Goal: Register for event/course

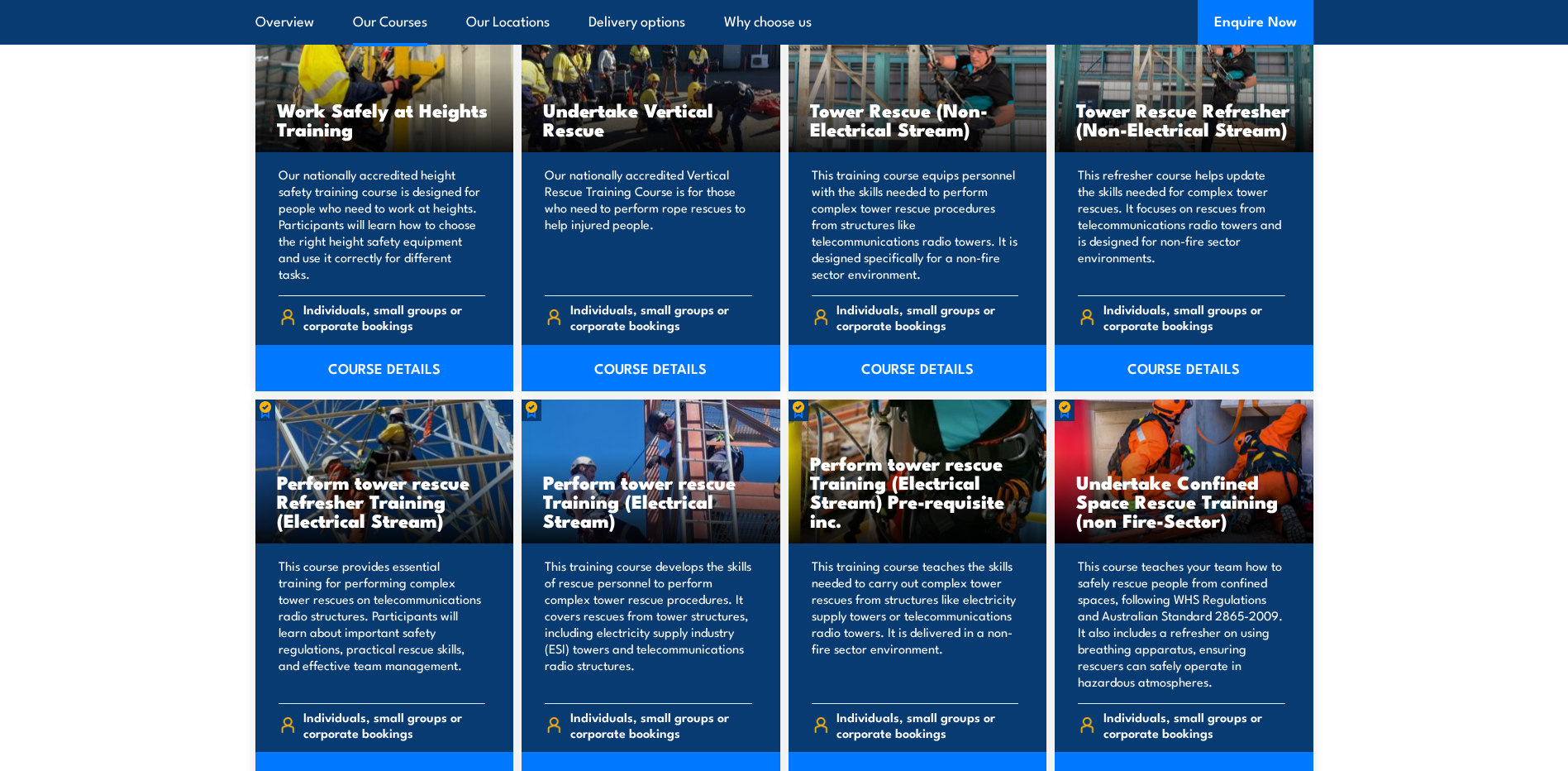
scroll to position [1323, 0]
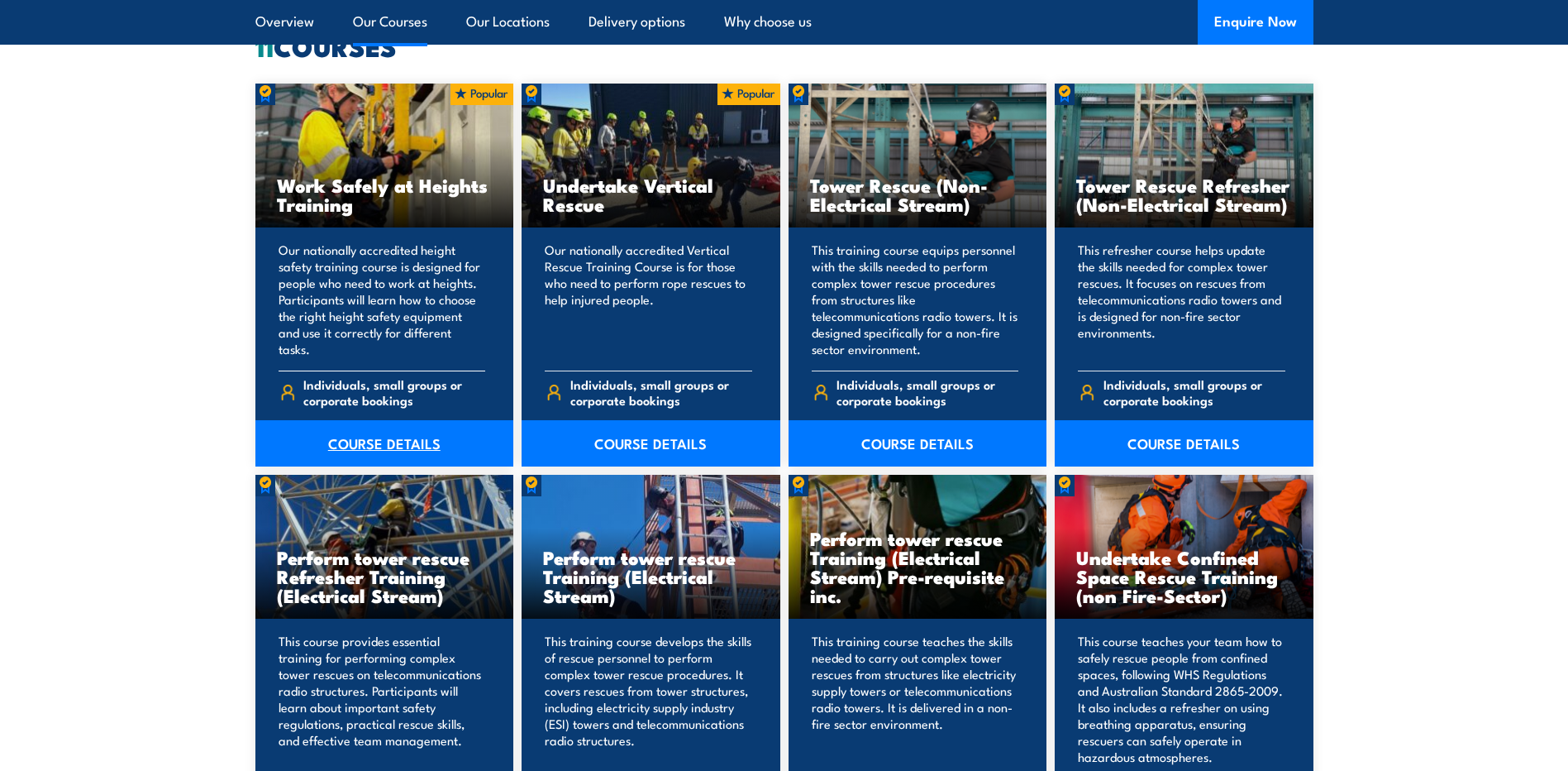
click at [405, 439] on link "COURSE DETAILS" at bounding box center [385, 443] width 258 height 46
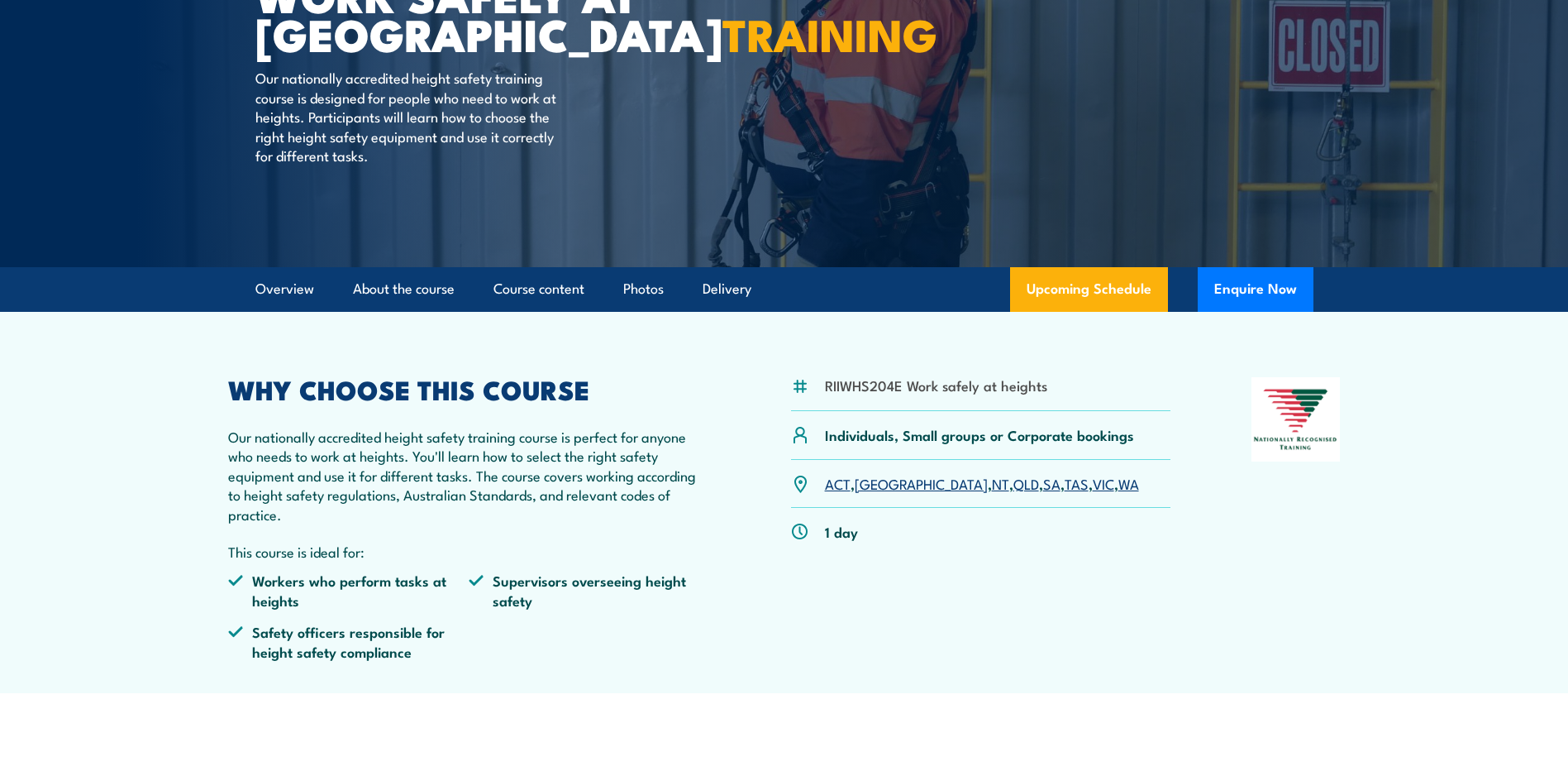
scroll to position [248, 0]
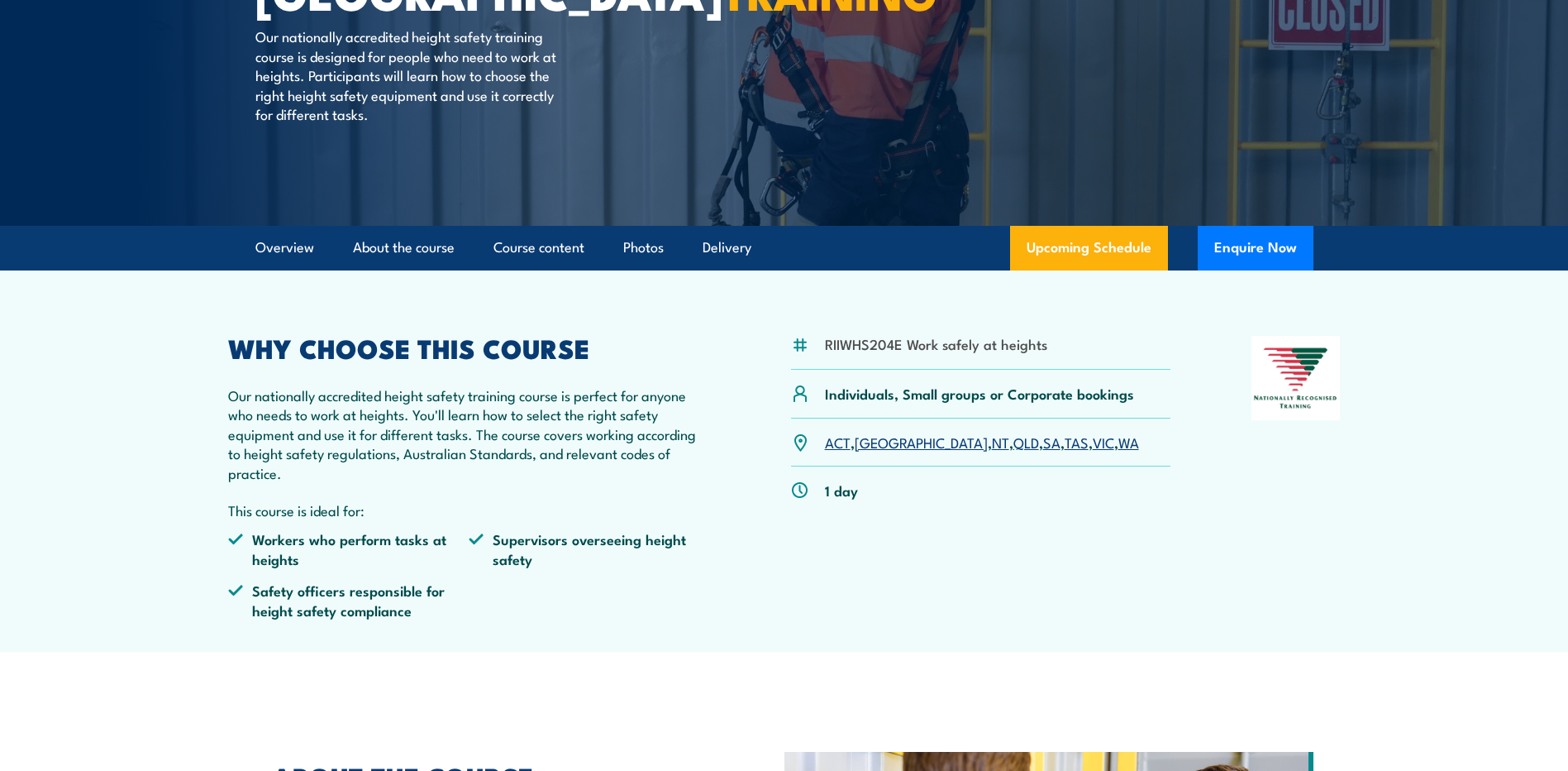
click at [874, 443] on link "NSW" at bounding box center [921, 441] width 133 height 20
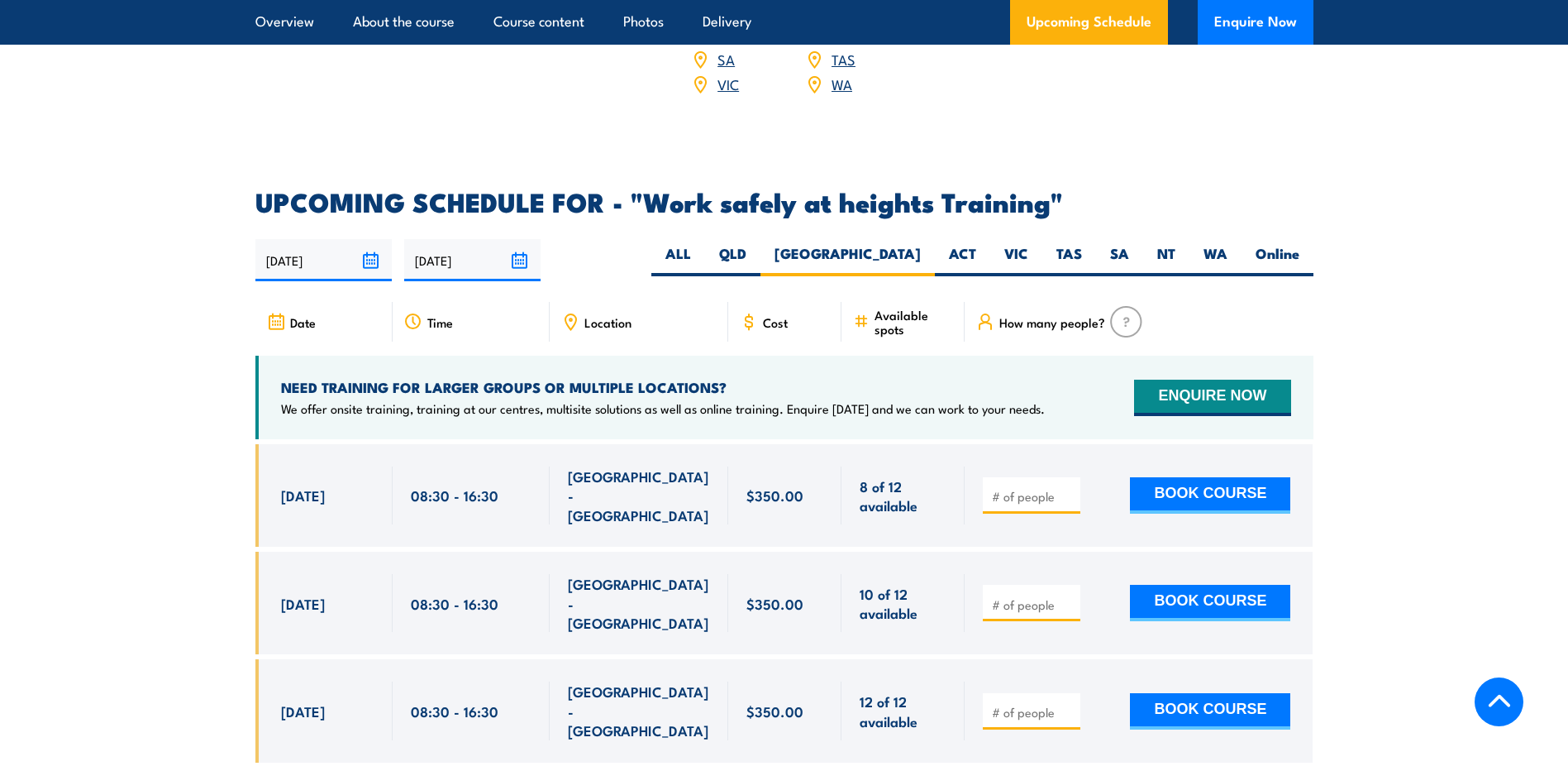
scroll to position [2465, 0]
drag, startPoint x: 718, startPoint y: 459, endPoint x: 257, endPoint y: 442, distance: 461.3
click at [257, 445] on div "[DATE] 08:30 - 08:30" at bounding box center [784, 496] width 1058 height 103
copy div "[DATE] 08:30 - 16:30 [GEOGRAPHIC_DATA] - [GEOGRAPHIC_DATA]"
